Goal: Task Accomplishment & Management: Use online tool/utility

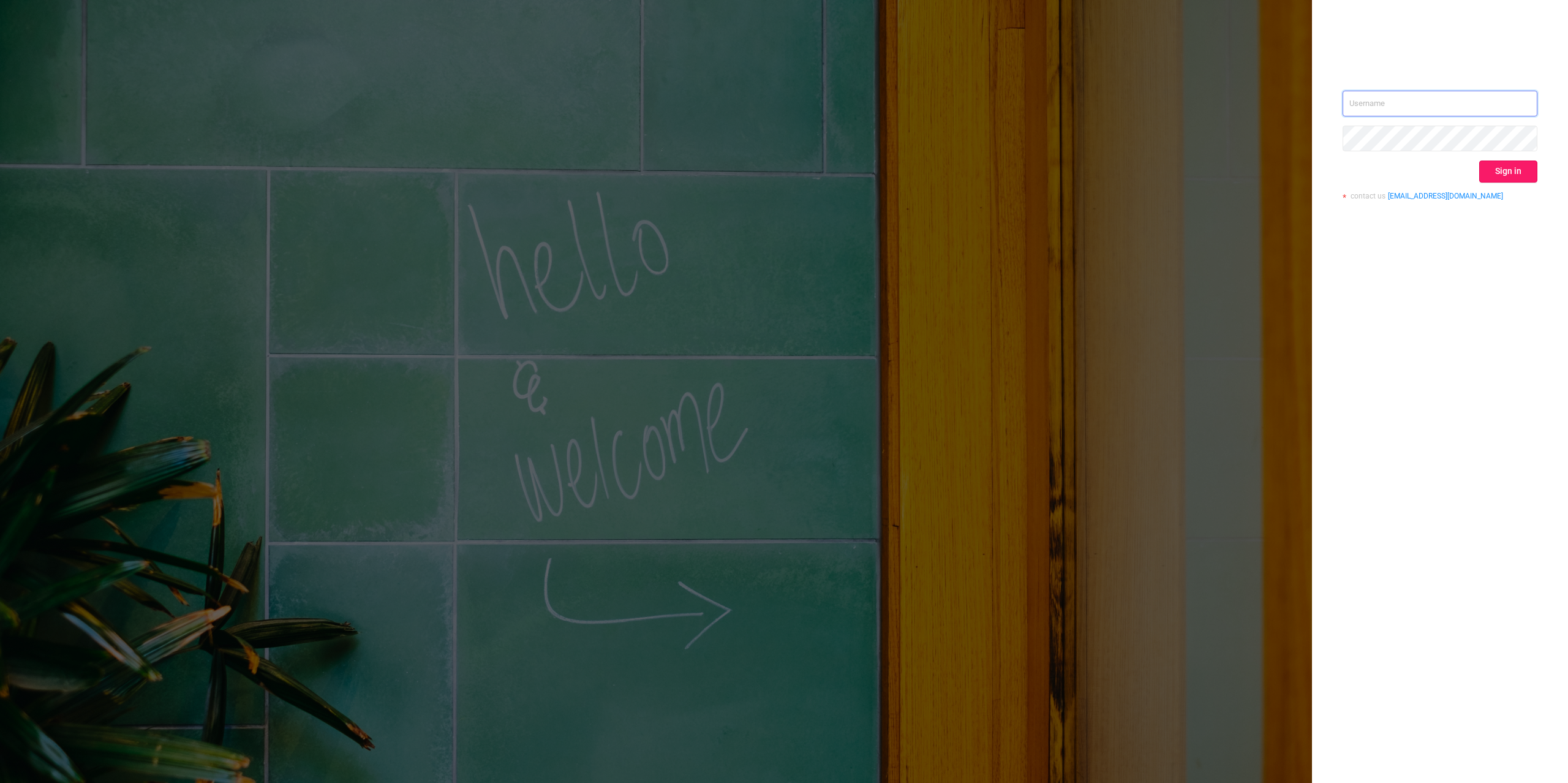
type input "[PERSON_NAME][EMAIL_ADDRESS][DOMAIN_NAME]"
click at [1514, 175] on button "Sign in" at bounding box center [1508, 171] width 58 height 22
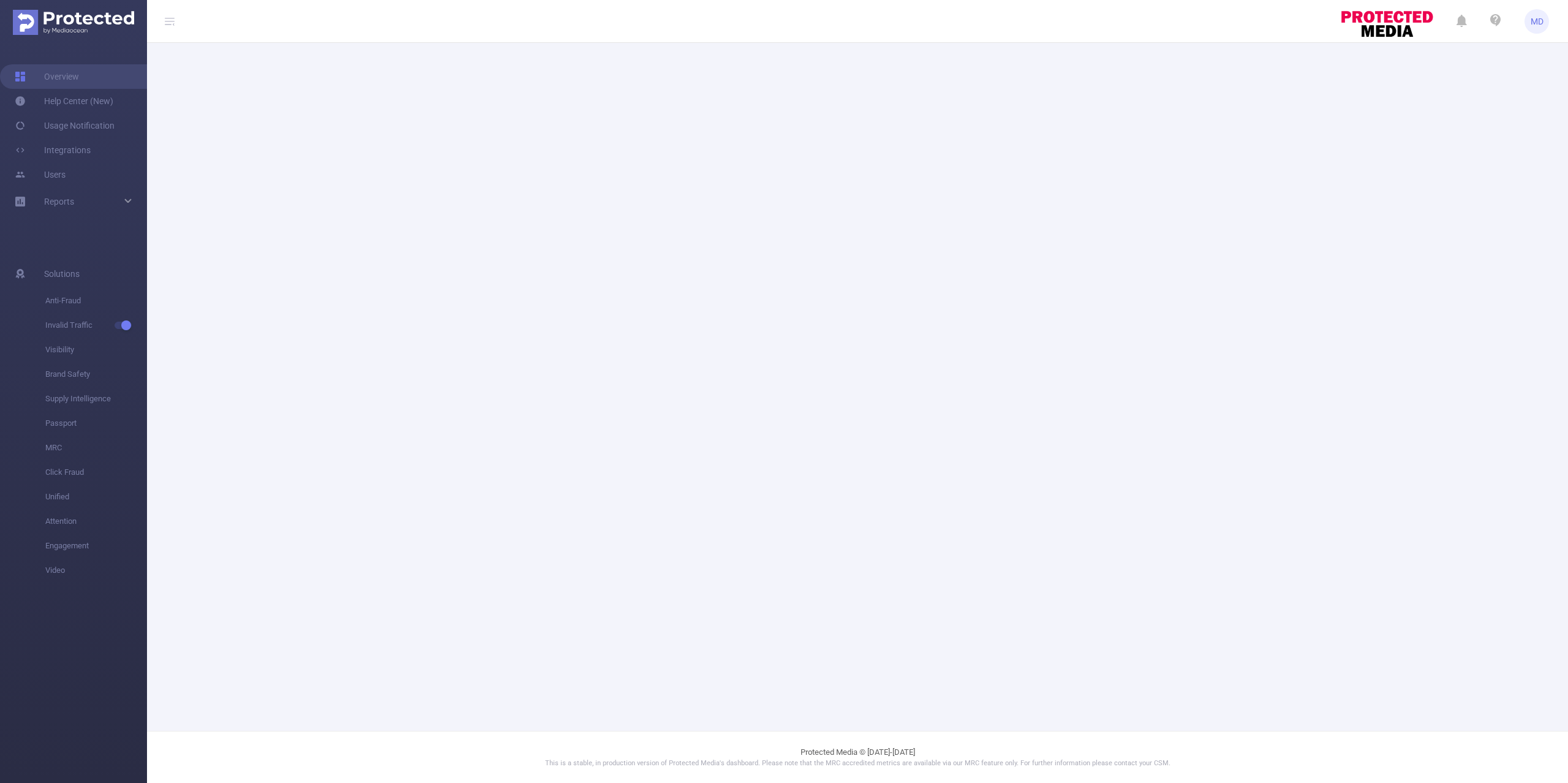
click at [577, 219] on main at bounding box center [858, 365] width 1421 height 731
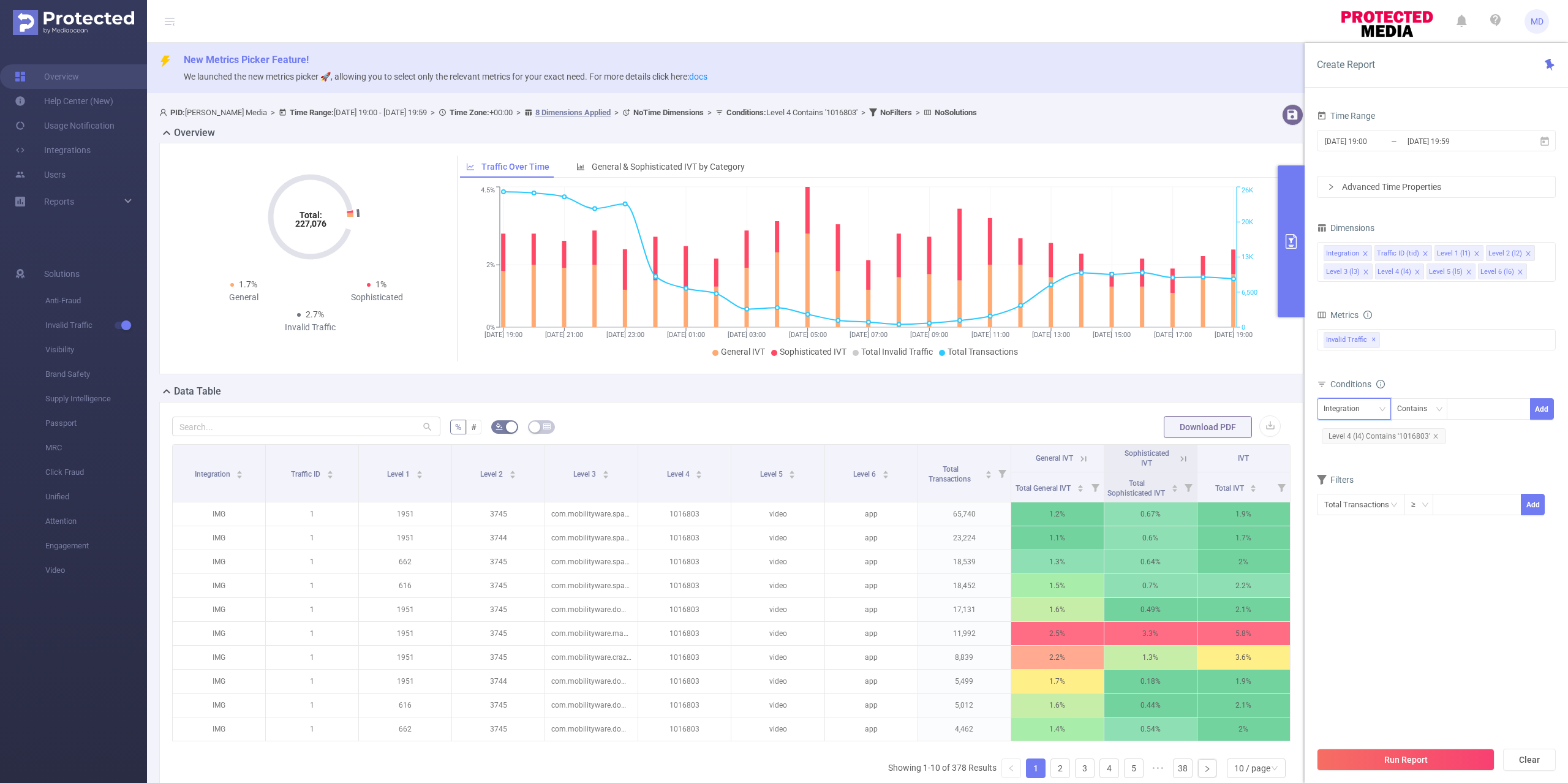
click at [1348, 408] on div "Integration" at bounding box center [1346, 409] width 45 height 21
click at [1456, 470] on form "Dimensions Integration Traffic ID (tid) Level 1 (l1) Level 2 (l2) Level 3 (l3) …" at bounding box center [1436, 376] width 239 height 312
click at [1436, 438] on icon "icon: close" at bounding box center [1435, 436] width 5 height 5
click at [1348, 415] on div "Integration" at bounding box center [1346, 409] width 45 height 21
click at [1355, 453] on li "Traffic ID (tid)" at bounding box center [1353, 454] width 74 height 20
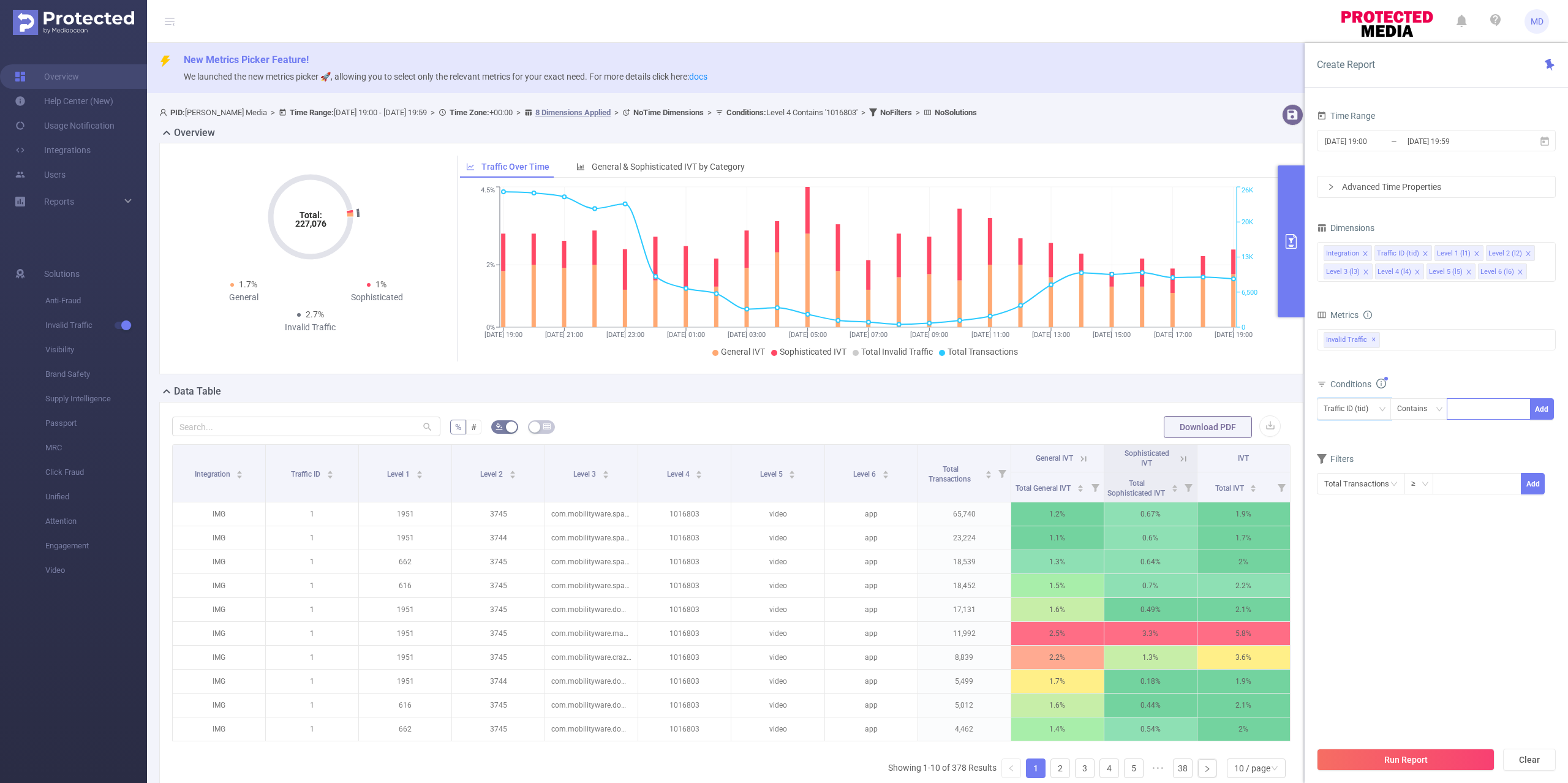
click at [1469, 413] on div at bounding box center [1488, 409] width 70 height 21
type input "1"
type input "6"
click at [1375, 410] on div "Integration" at bounding box center [1353, 409] width 61 height 21
click at [1360, 475] on li "Level 1 (l1)" at bounding box center [1353, 474] width 74 height 20
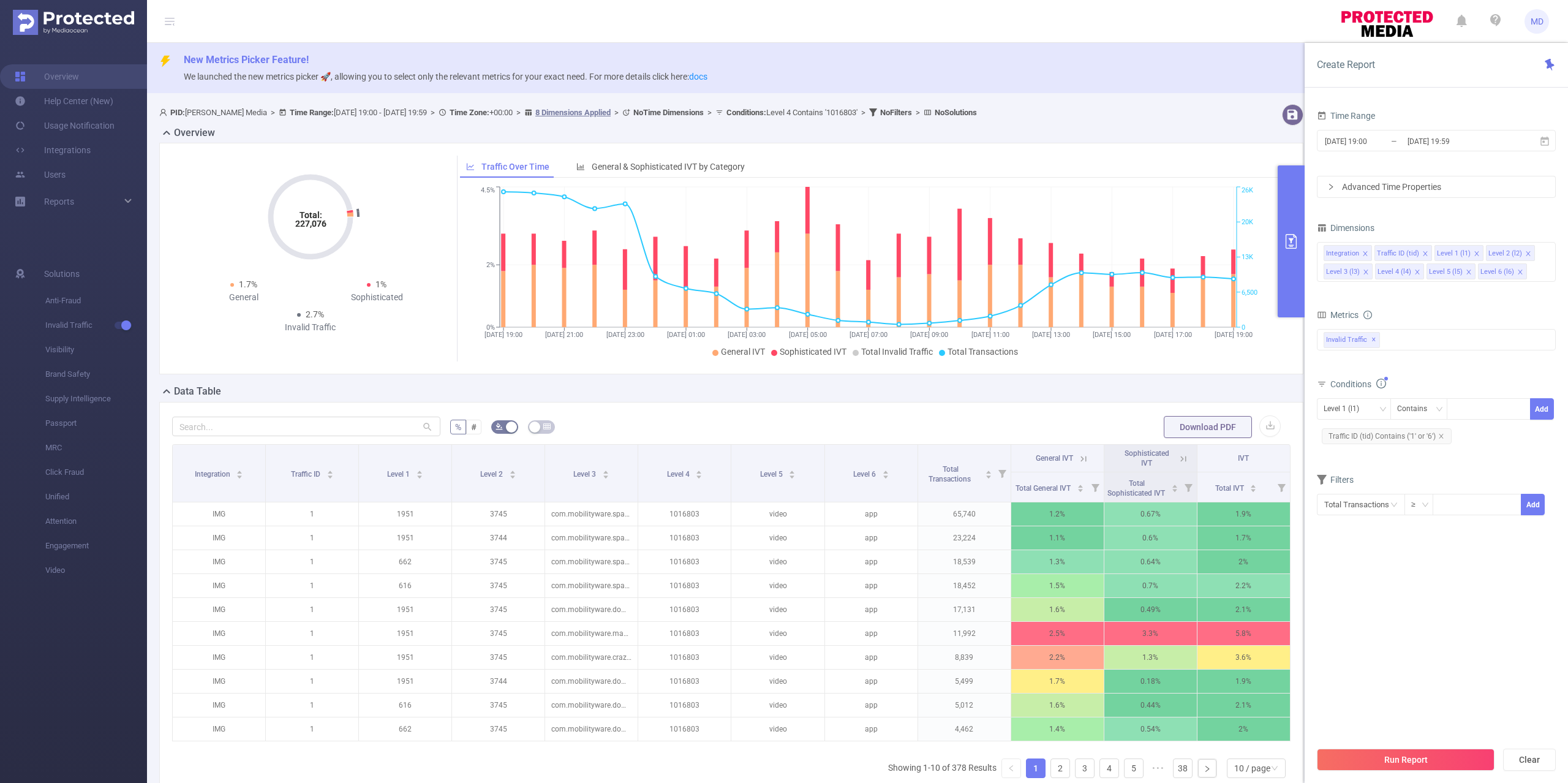
drag, startPoint x: 1483, startPoint y: 409, endPoint x: 1210, endPoint y: 249, distance: 316.4
click at [1484, 409] on div at bounding box center [1489, 409] width 71 height 21
paste input "2420"
type input "2420"
click at [1545, 407] on button "Add" at bounding box center [1541, 408] width 23 height 22
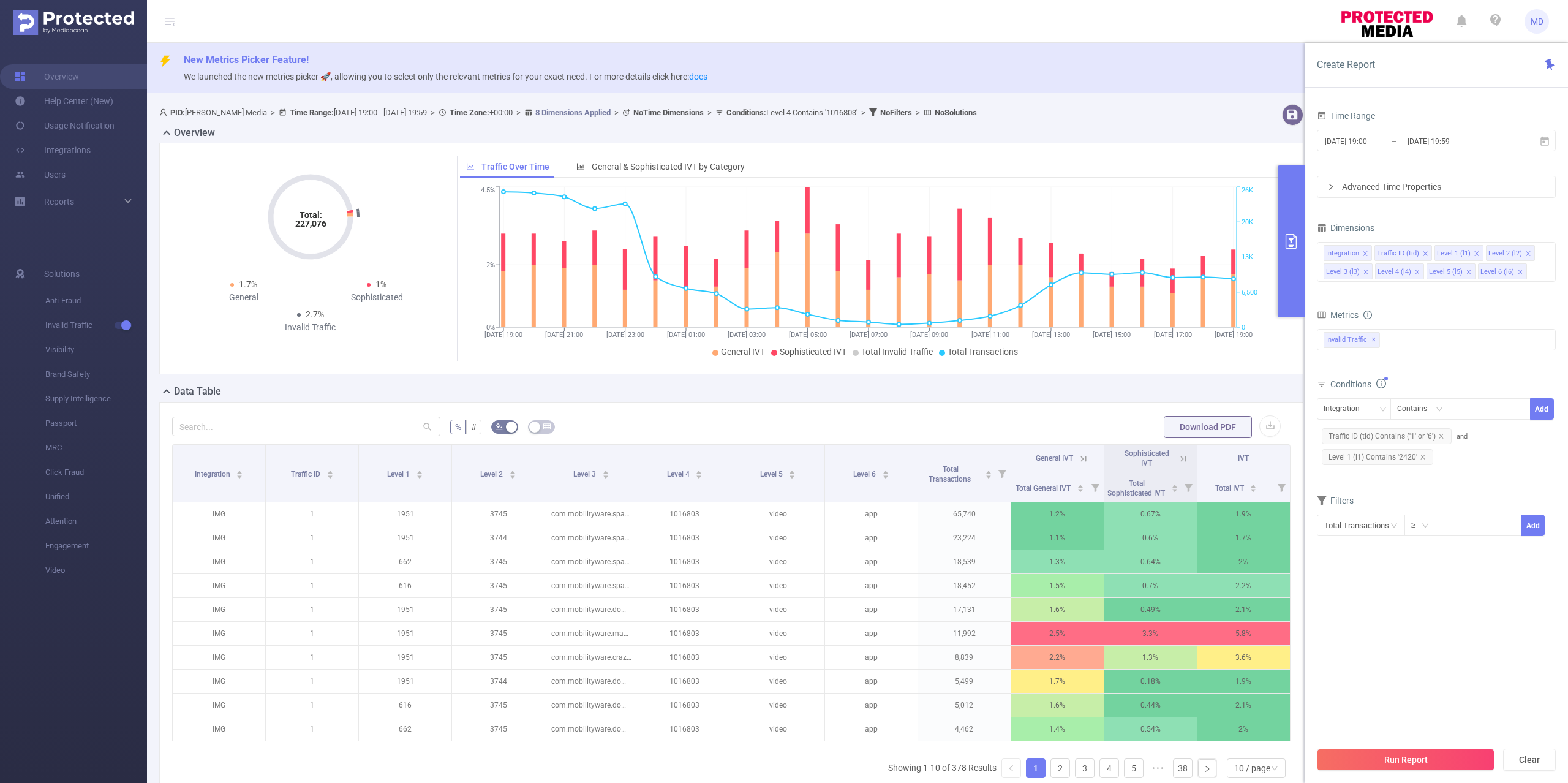
click at [1431, 752] on button "Run Report" at bounding box center [1405, 759] width 177 height 22
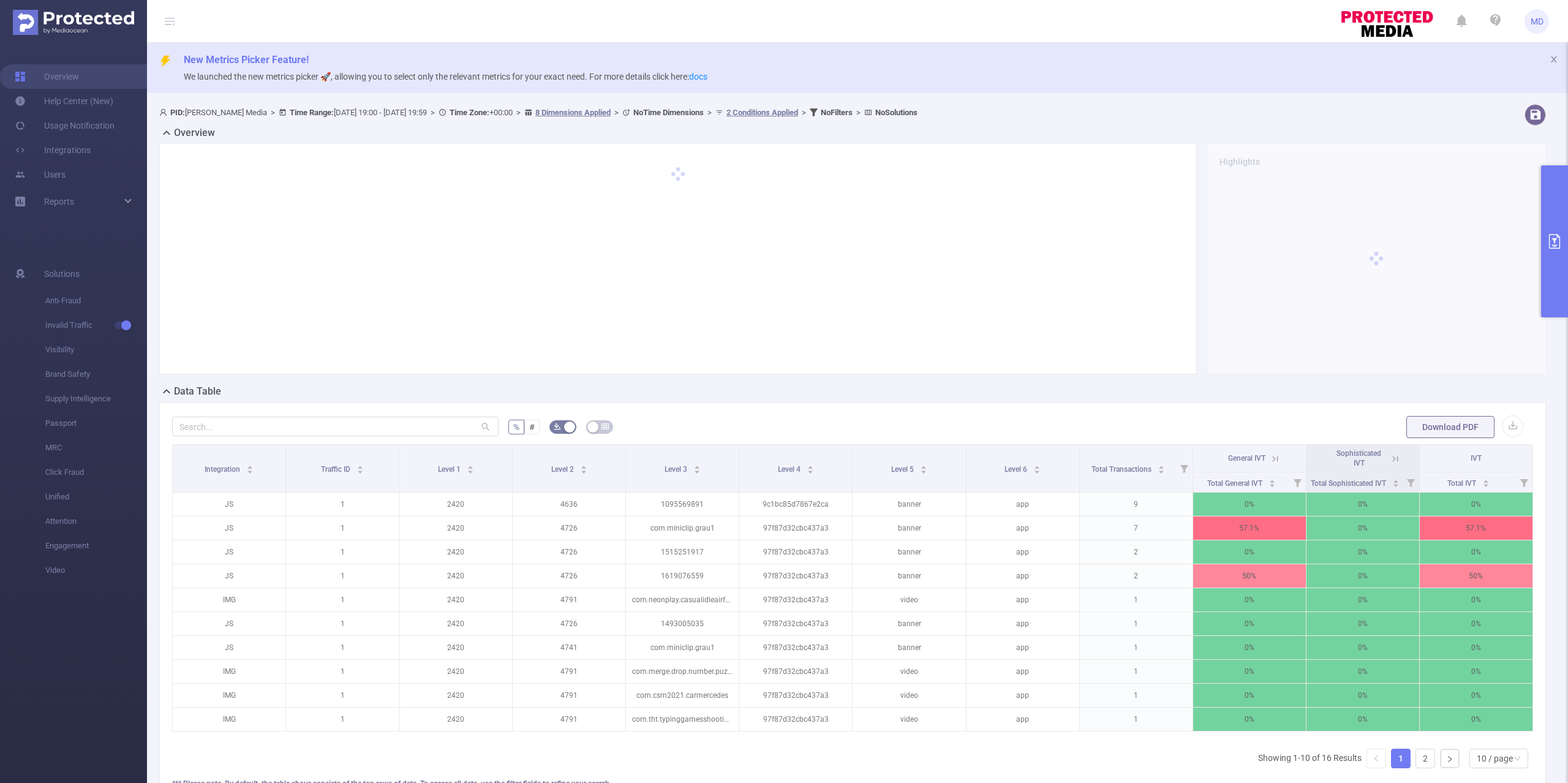
click at [1551, 249] on button "primary" at bounding box center [1554, 241] width 27 height 152
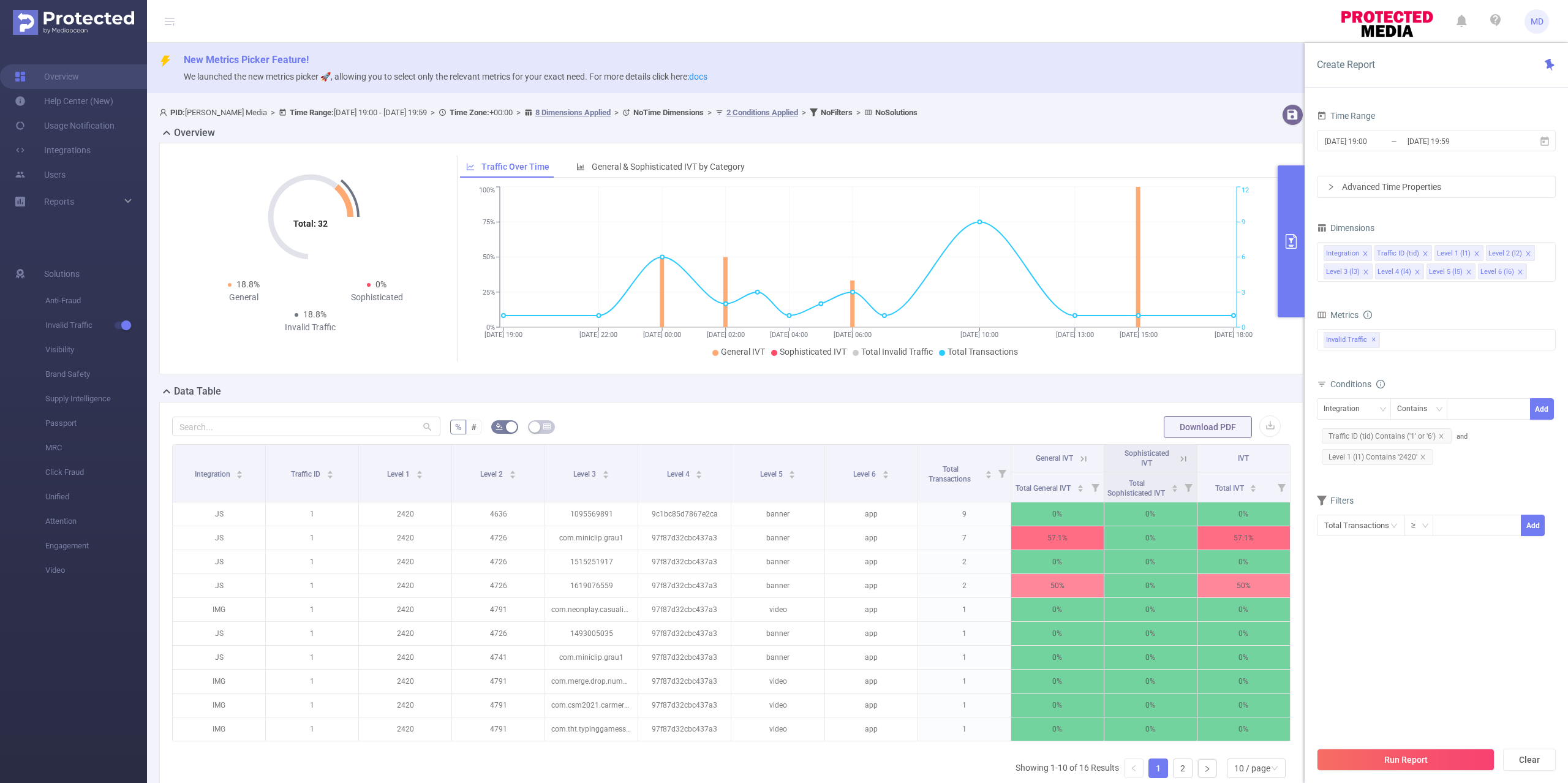
click at [1347, 192] on div "Advanced Time Properties" at bounding box center [1436, 187] width 237 height 21
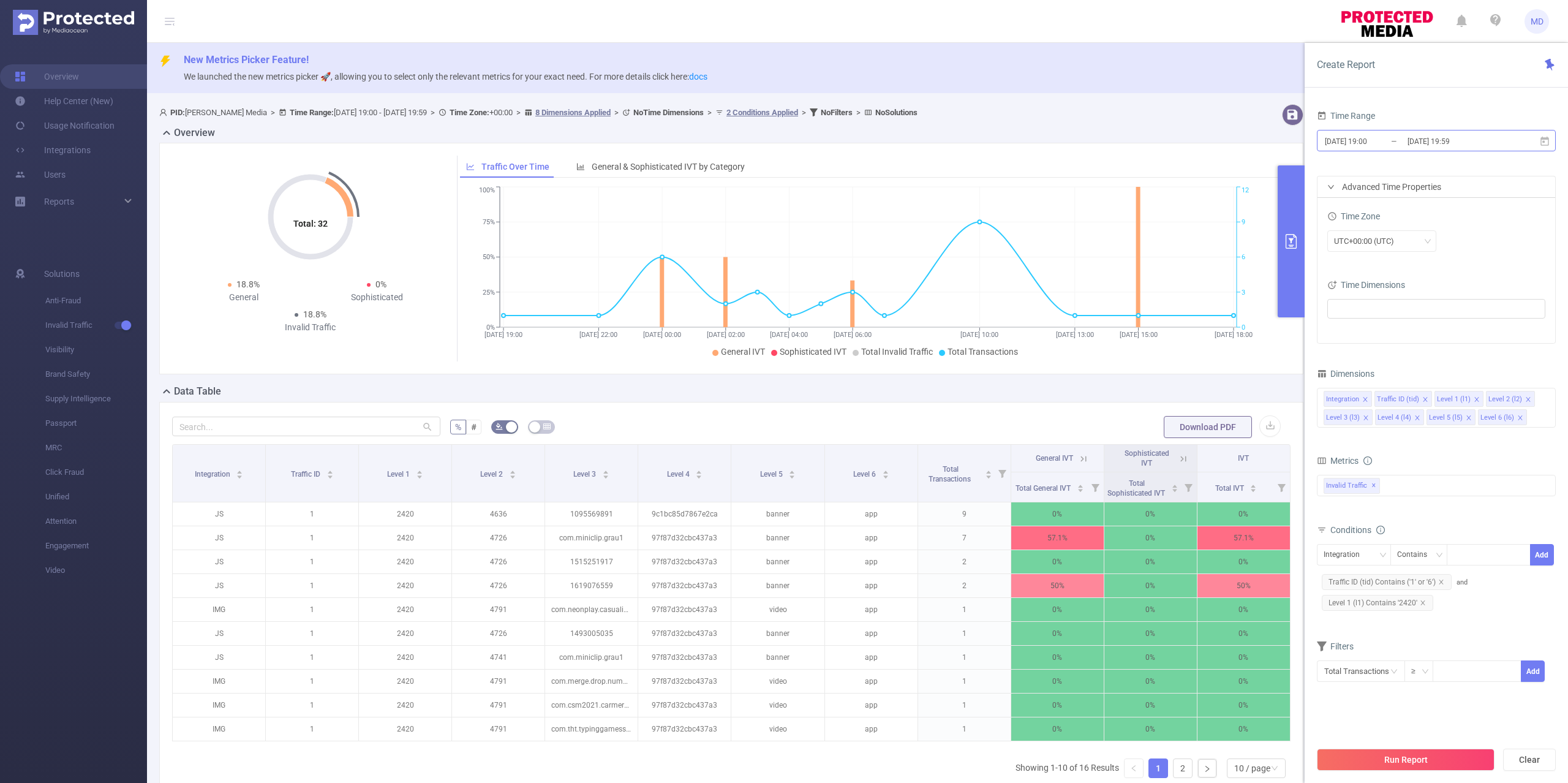
click at [1373, 146] on input "[DATE] 19:00" at bounding box center [1373, 142] width 99 height 17
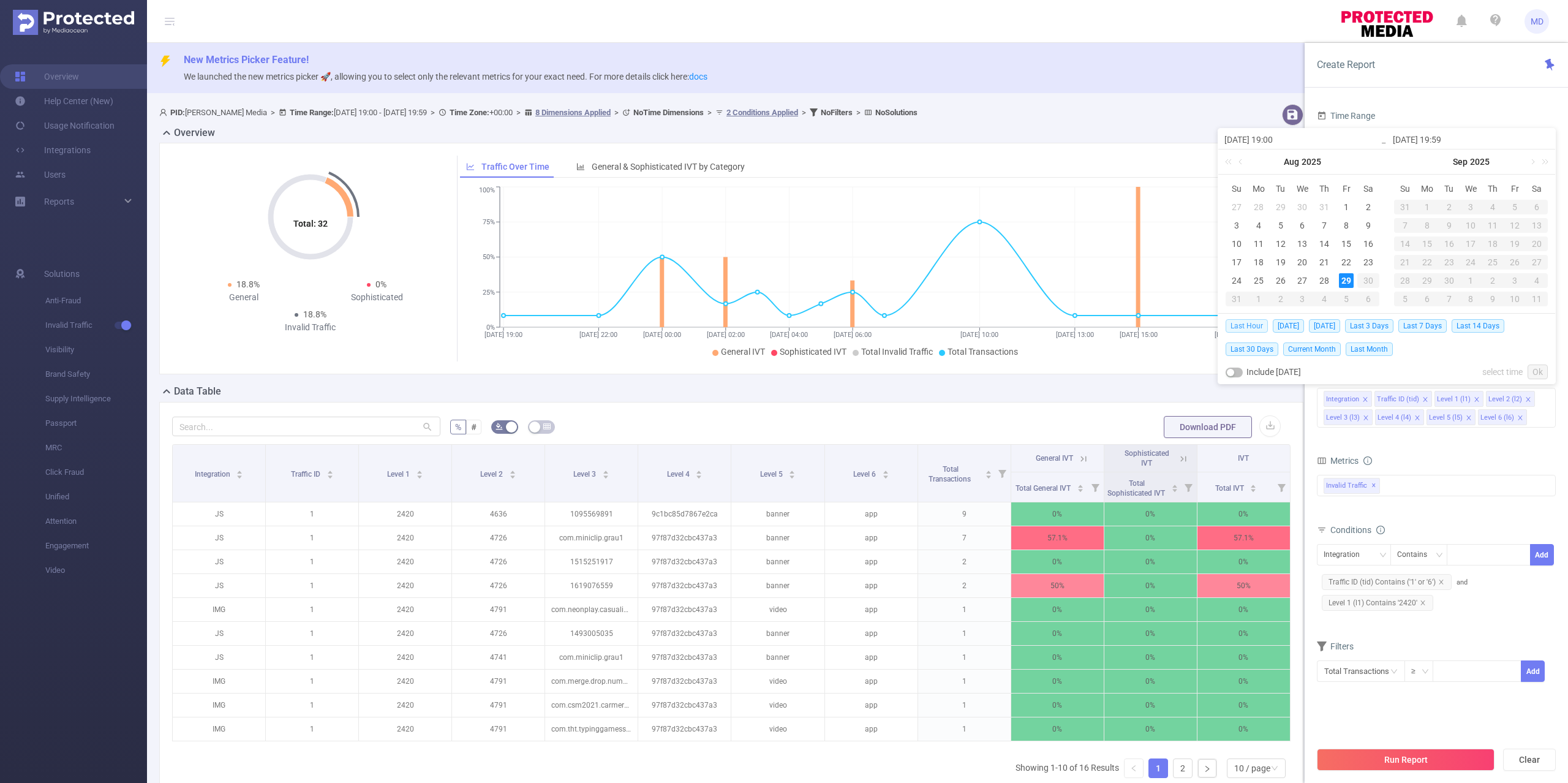
click at [1239, 325] on span "Last Hour" at bounding box center [1246, 326] width 42 height 13
type input "[DATE] 08:00"
type input "[DATE] 08:59"
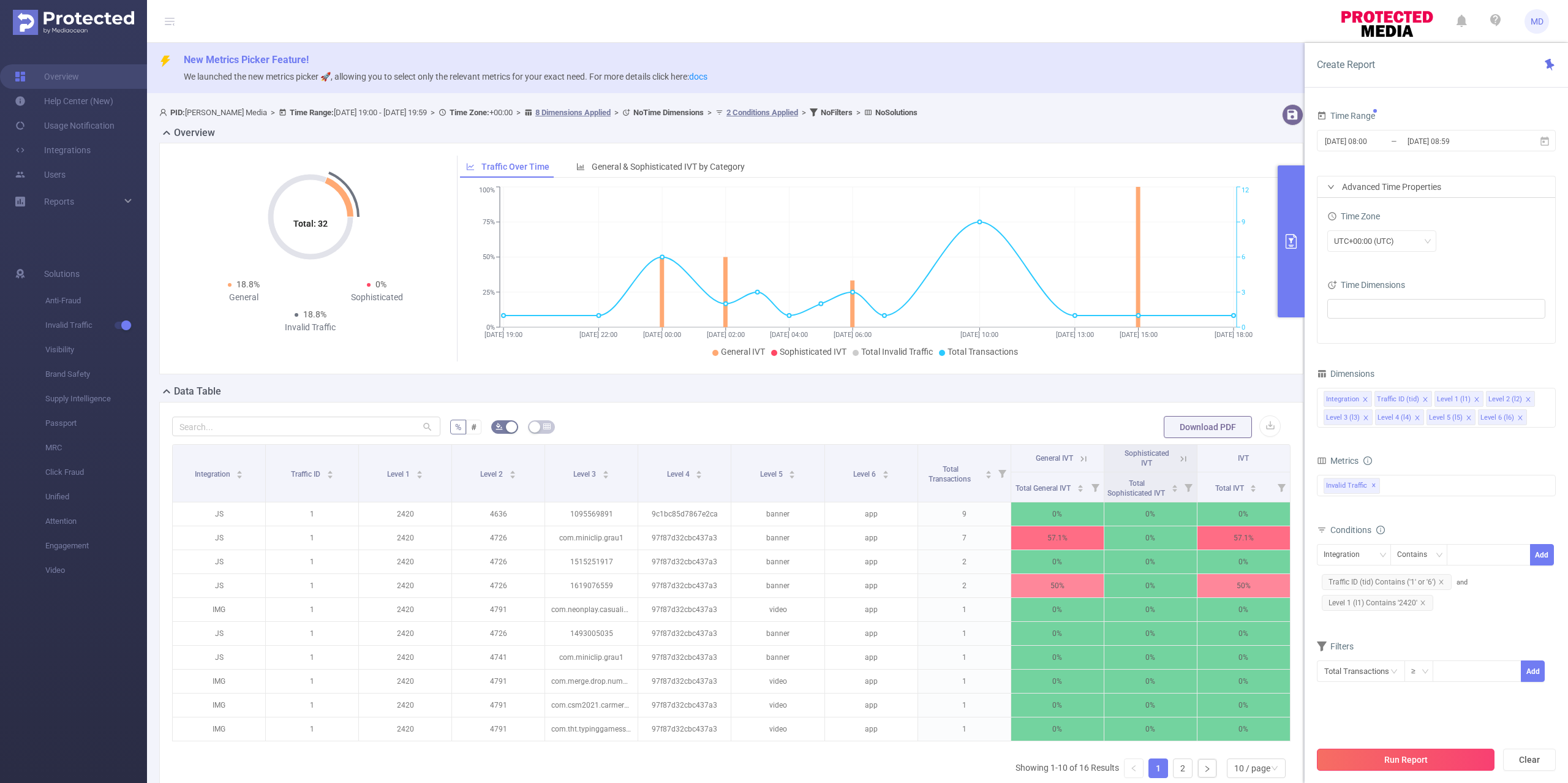
click at [1397, 756] on button "Run Report" at bounding box center [1405, 759] width 177 height 22
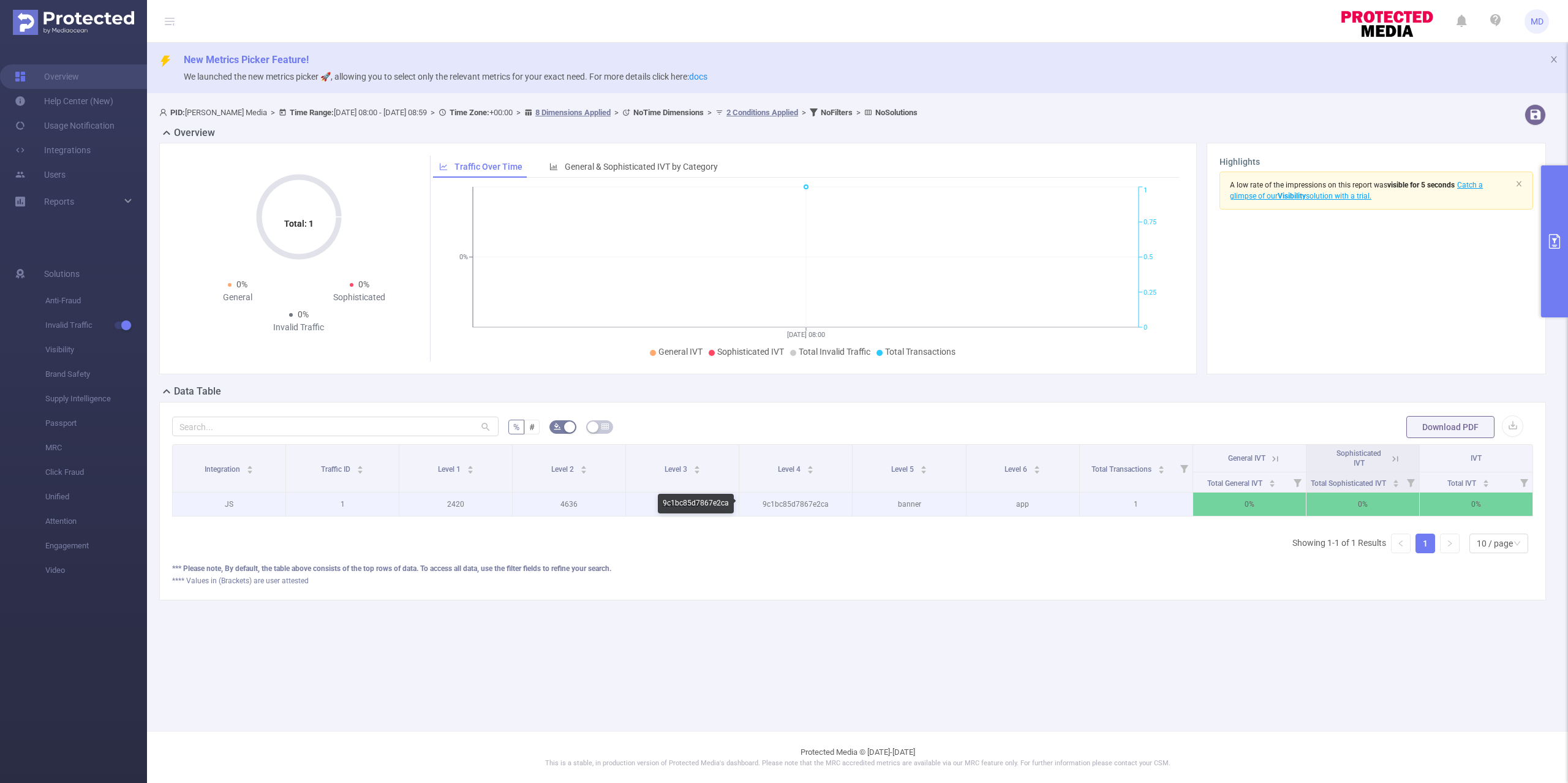
click at [787, 503] on p "9c1bc85d7867e2ca" at bounding box center [796, 504] width 113 height 23
copy p "9c1bc85d7867e2ca"
